Goal: Information Seeking & Learning: Understand process/instructions

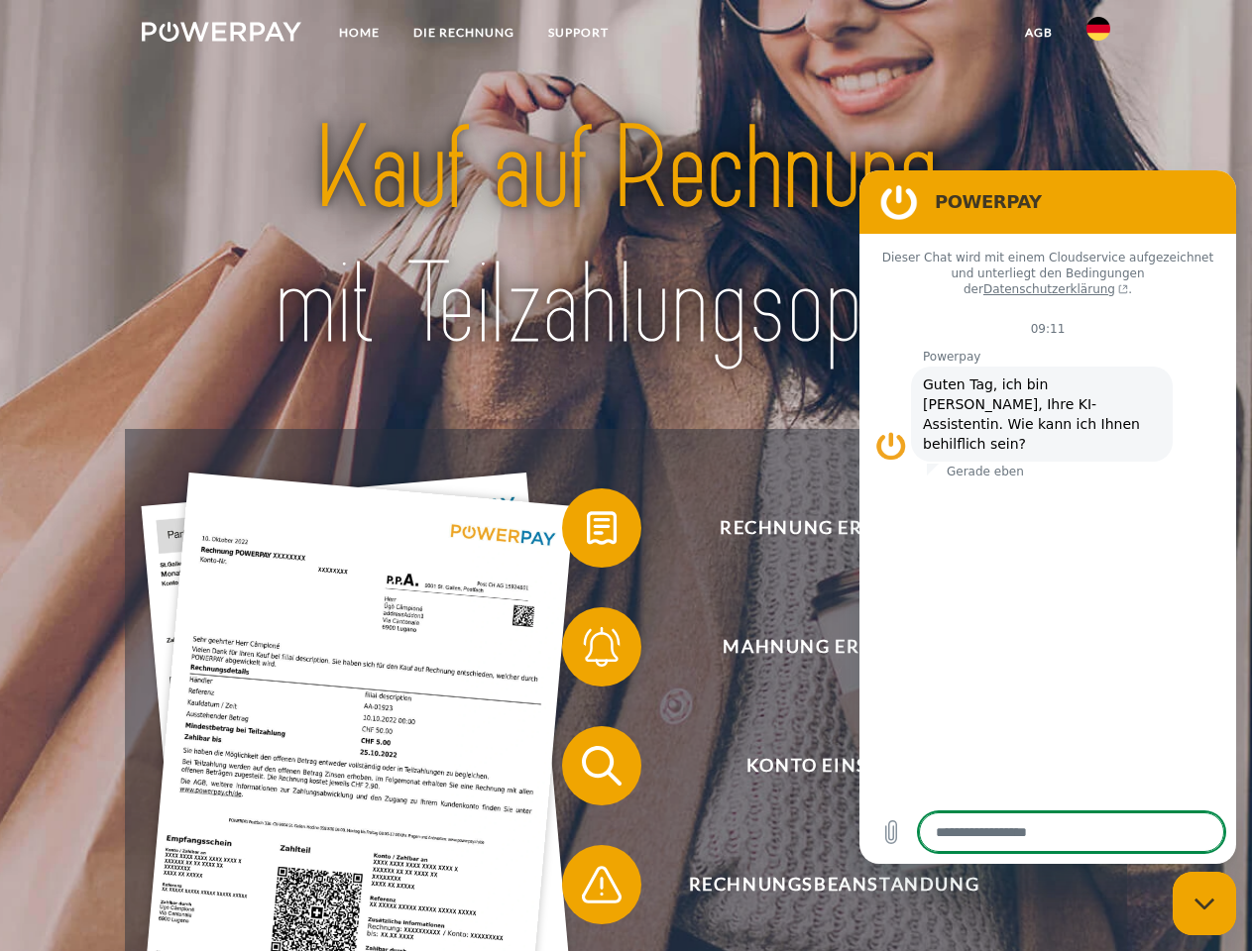
click at [221, 35] on img at bounding box center [222, 32] width 160 height 20
click at [1098, 35] on img at bounding box center [1098, 29] width 24 height 24
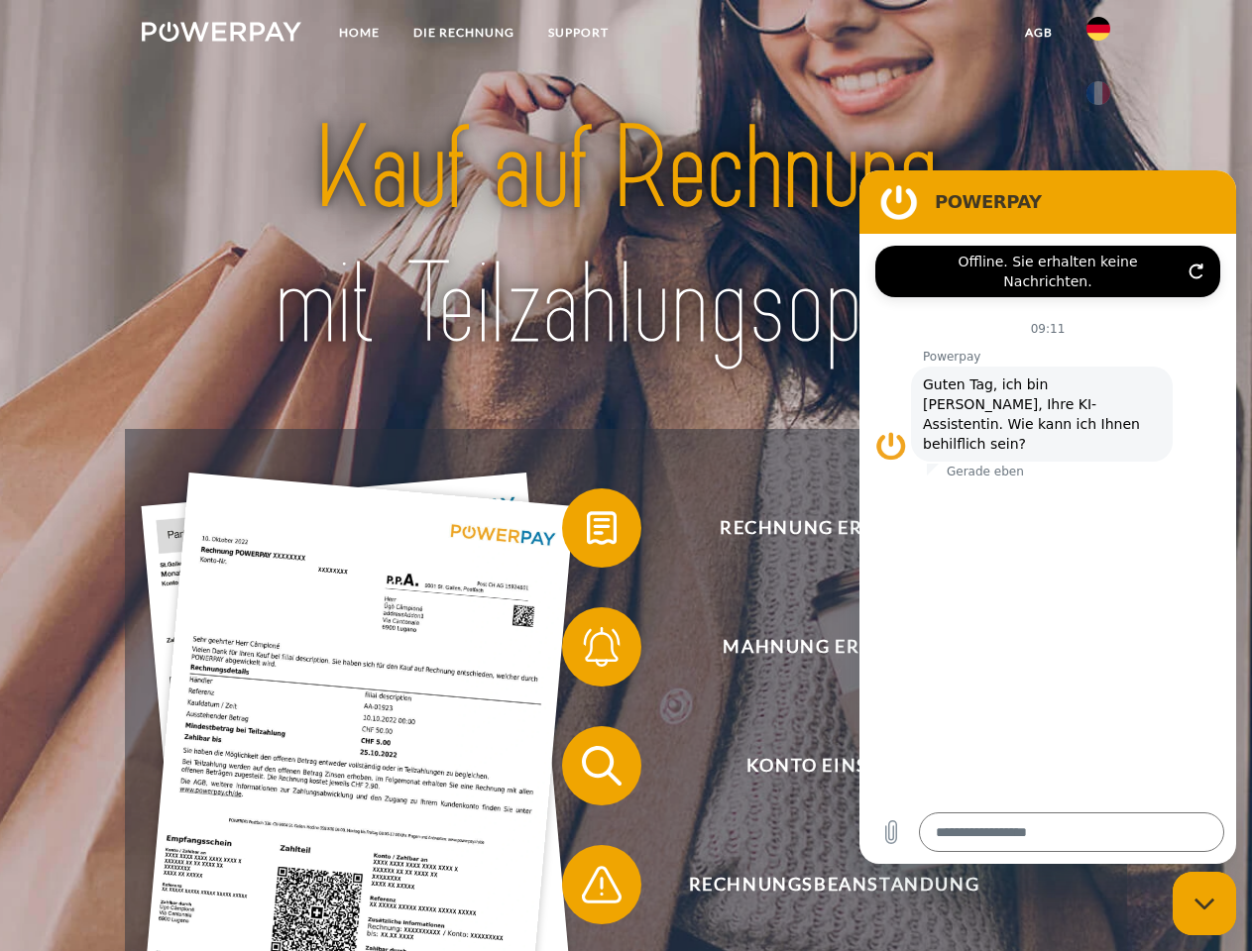
click at [1038, 33] on link "agb" at bounding box center [1038, 33] width 61 height 36
click at [587, 532] on span at bounding box center [571, 528] width 99 height 99
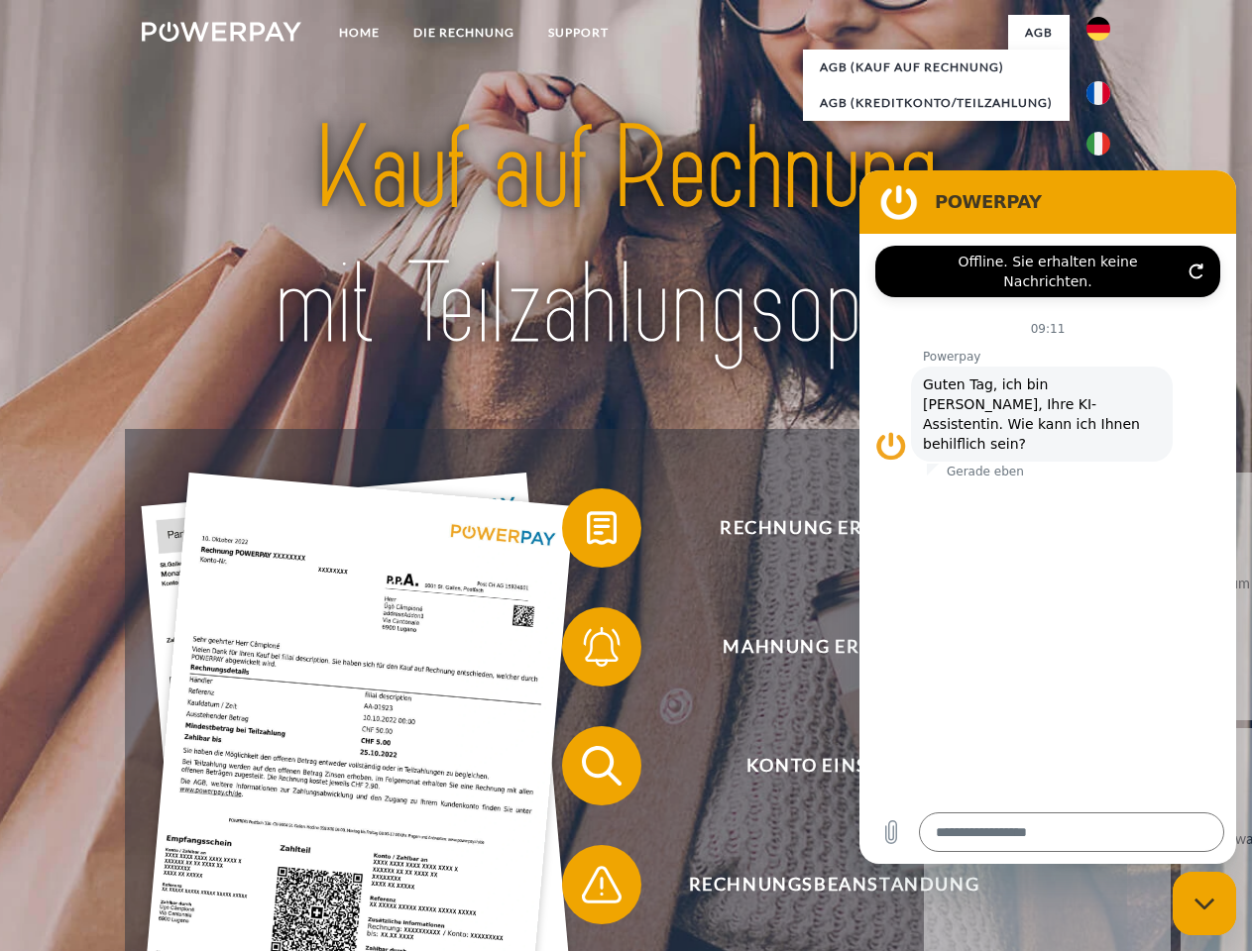
click at [587, 651] on span at bounding box center [571, 647] width 99 height 99
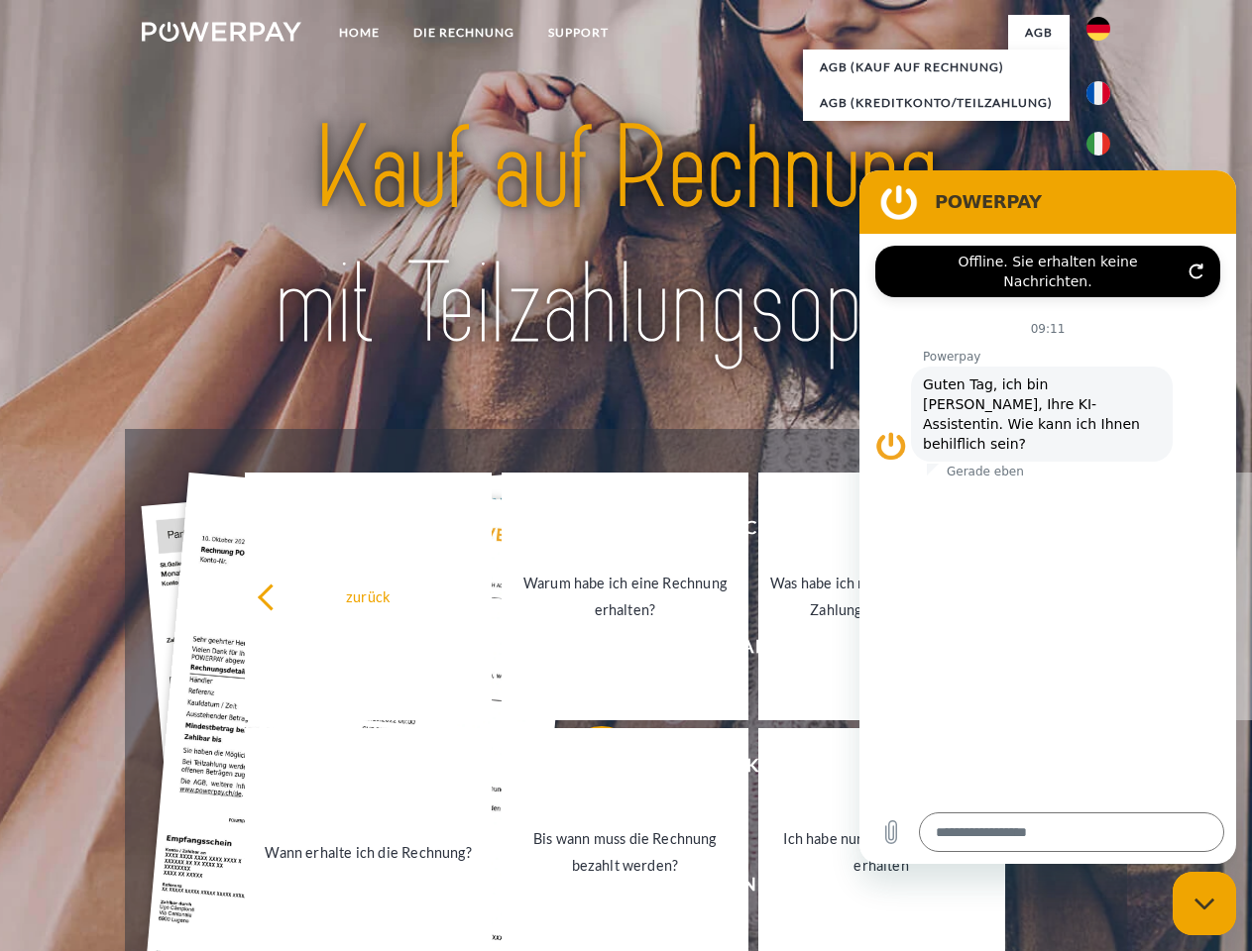
click at [587, 770] on link "Bis wann muss die Rechnung bezahlt werden?" at bounding box center [624, 852] width 247 height 248
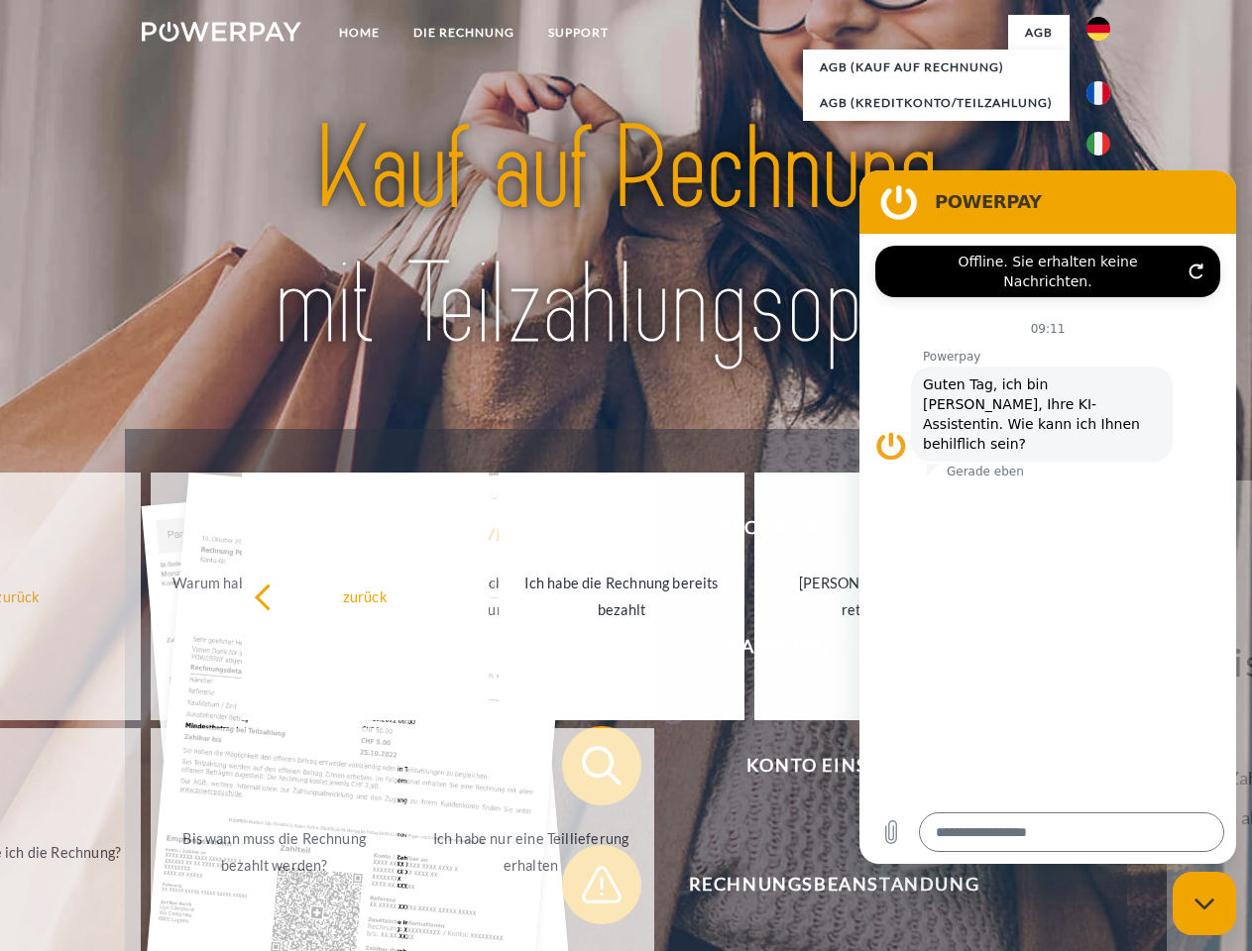
click at [587, 889] on span at bounding box center [571, 884] width 99 height 99
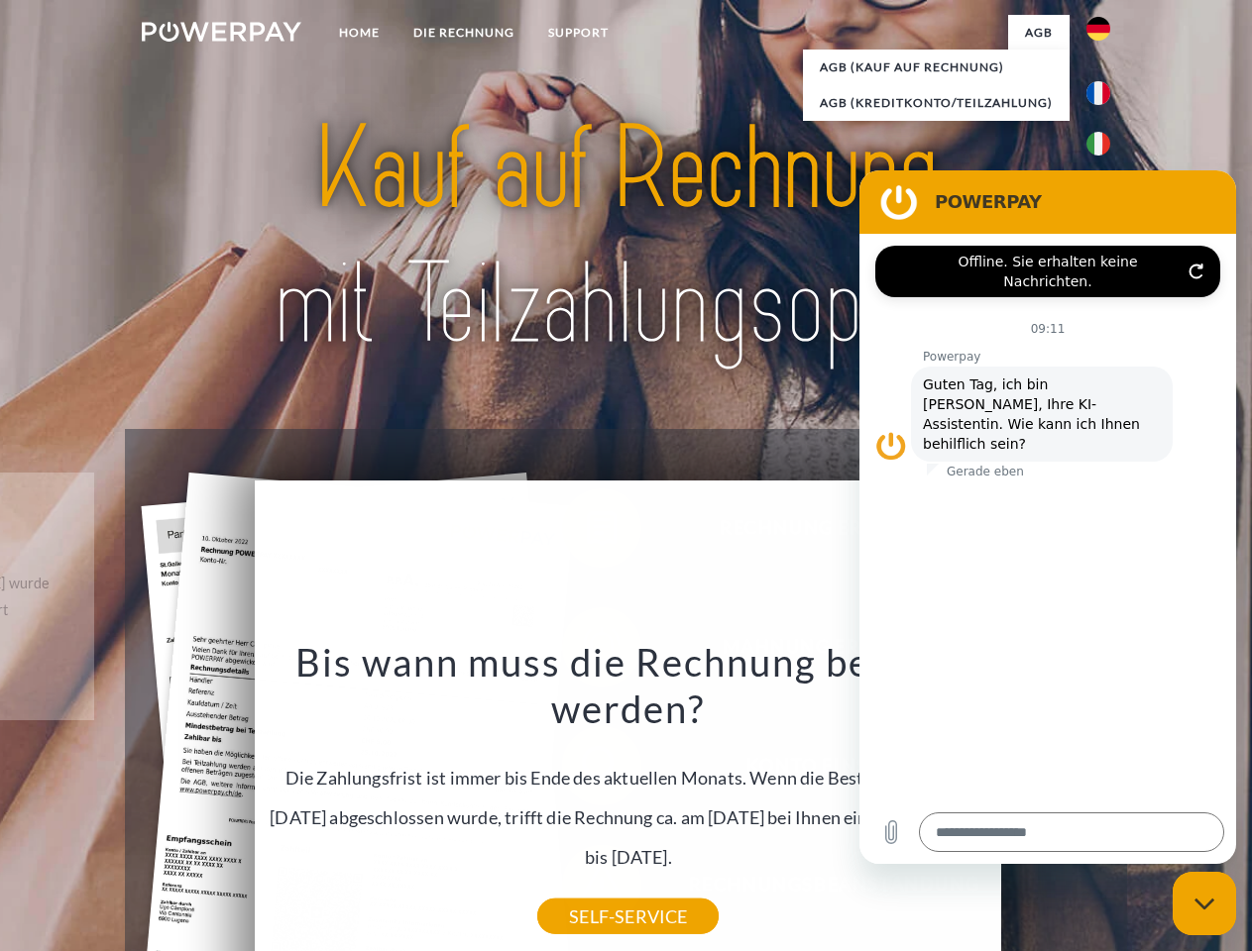
click at [1204, 904] on icon "Messaging-Fenster schließen" at bounding box center [1204, 904] width 21 height 13
type textarea "*"
